Goal: Task Accomplishment & Management: Manage account settings

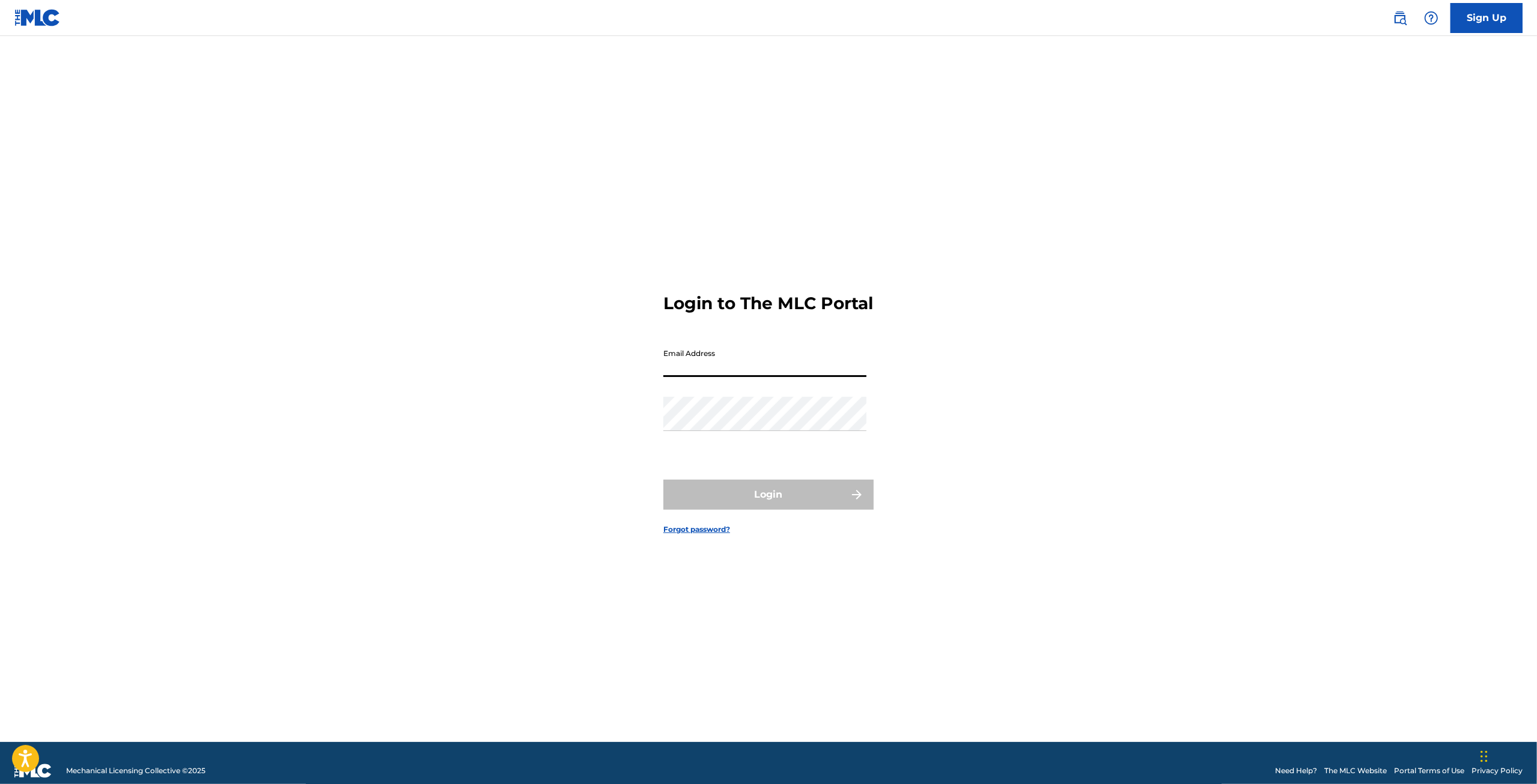
click at [703, 373] on input "Email Address" at bounding box center [765, 360] width 203 height 34
click at [736, 369] on input "Email Address" at bounding box center [765, 360] width 203 height 34
type input "[EMAIL_ADDRESS][DOMAIN_NAME]"
click at [799, 505] on button "Login" at bounding box center [768, 495] width 210 height 30
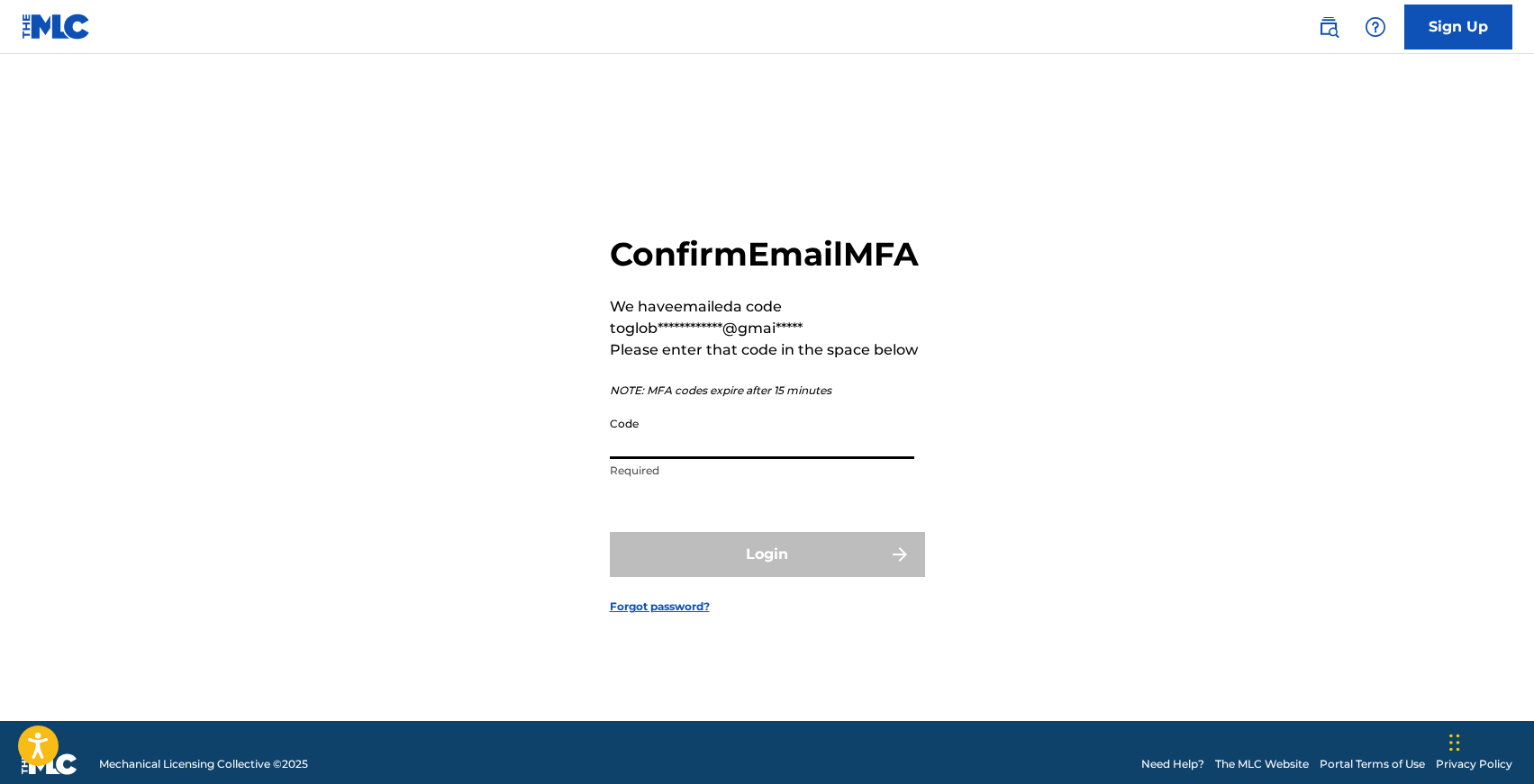
click at [666, 459] on input "Code" at bounding box center [763, 434] width 305 height 51
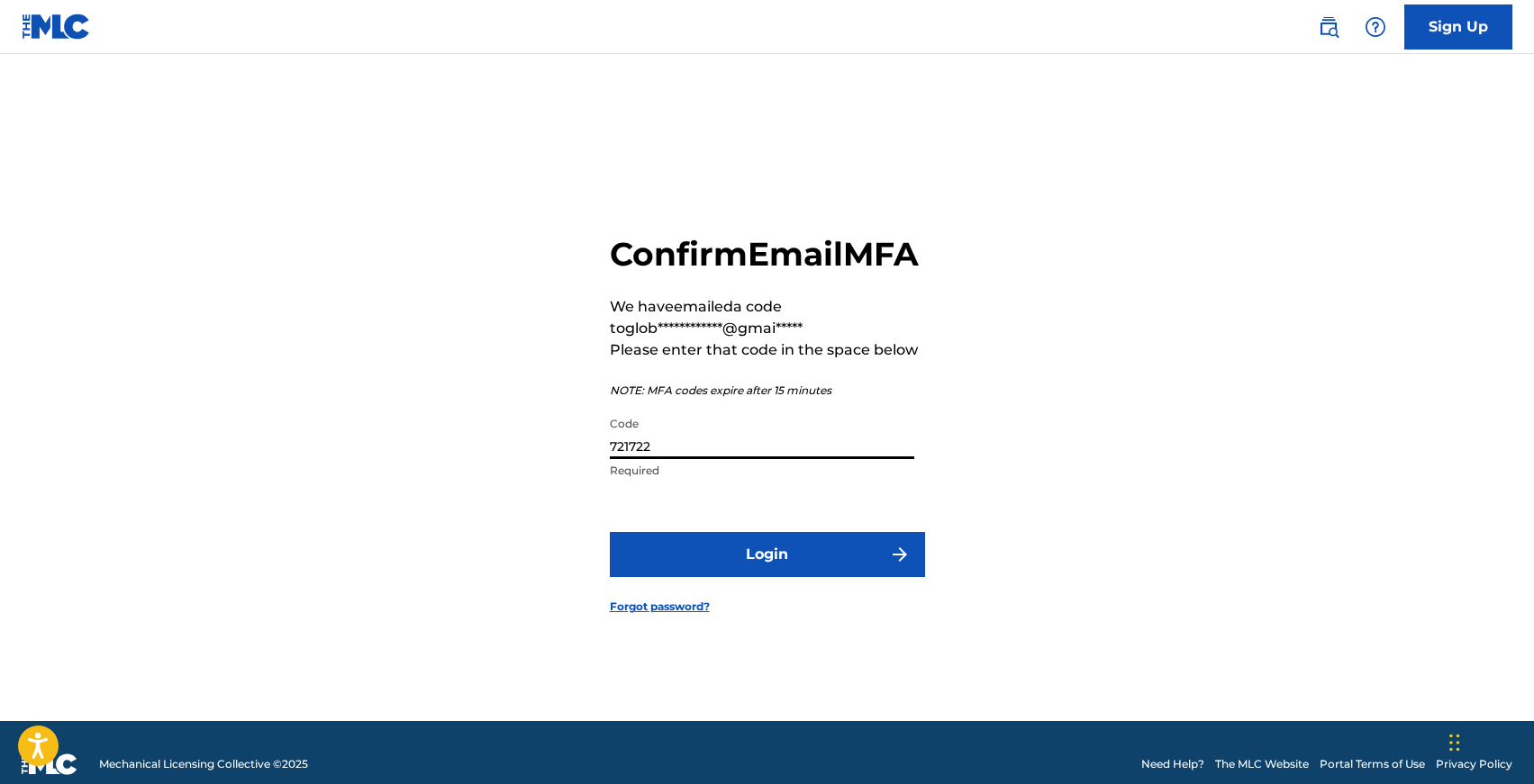
type input "721722"
click at [610, 532] on button "Login" at bounding box center [767, 555] width 316 height 45
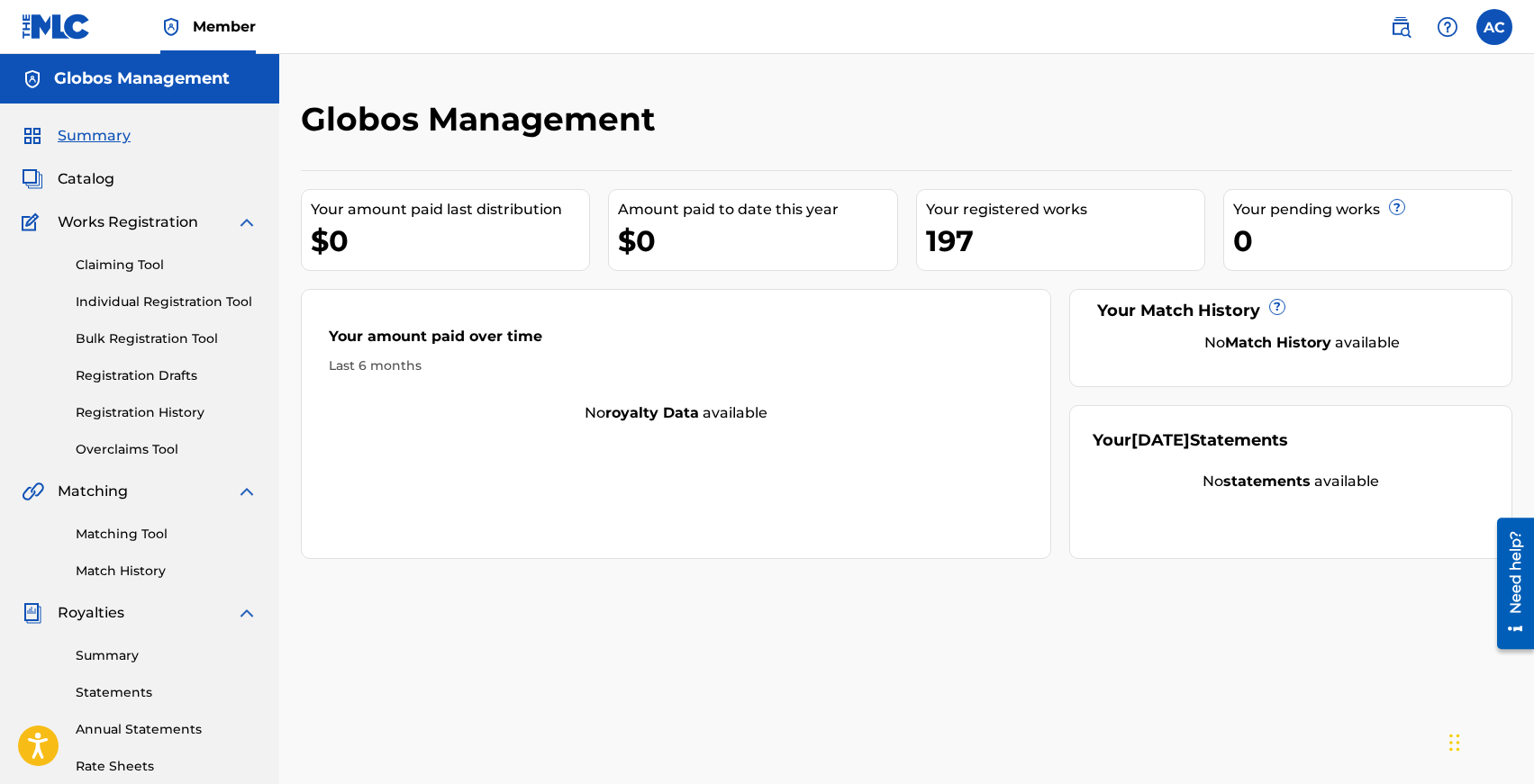
click at [101, 144] on span "Summary" at bounding box center [94, 136] width 73 height 22
